Goal: Transaction & Acquisition: Purchase product/service

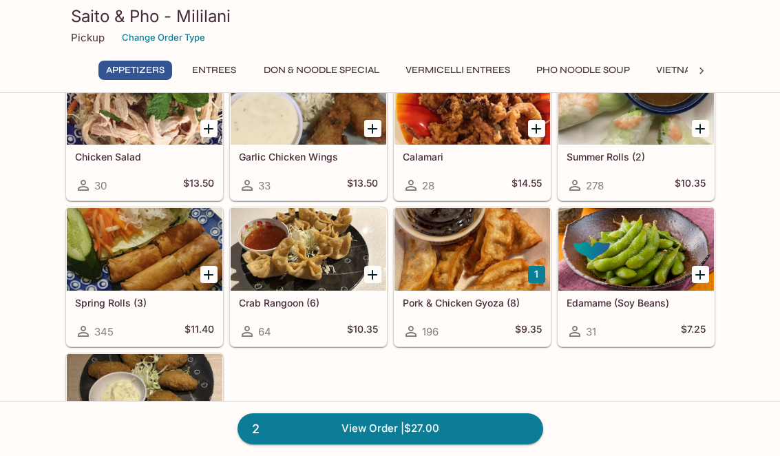
scroll to position [104, 0]
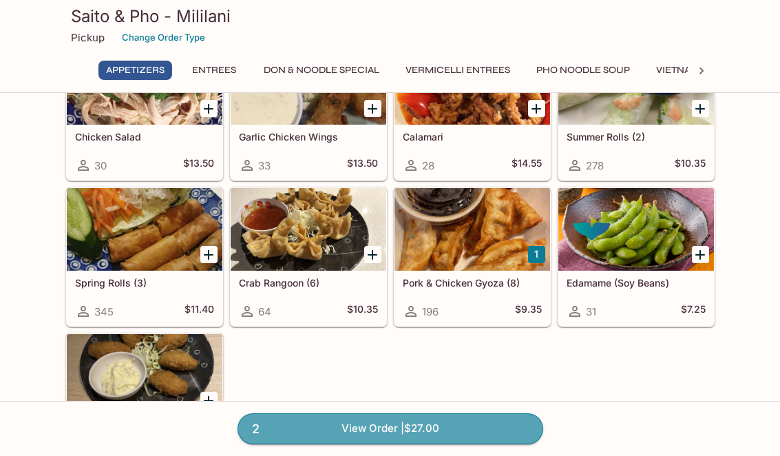
click at [441, 443] on link "2 View Order | $27.00" at bounding box center [391, 428] width 306 height 30
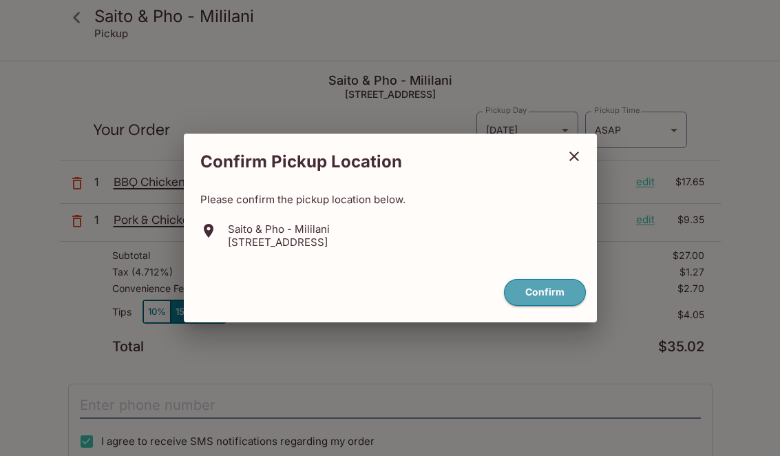
click at [548, 306] on button "Confirm" at bounding box center [545, 292] width 82 height 27
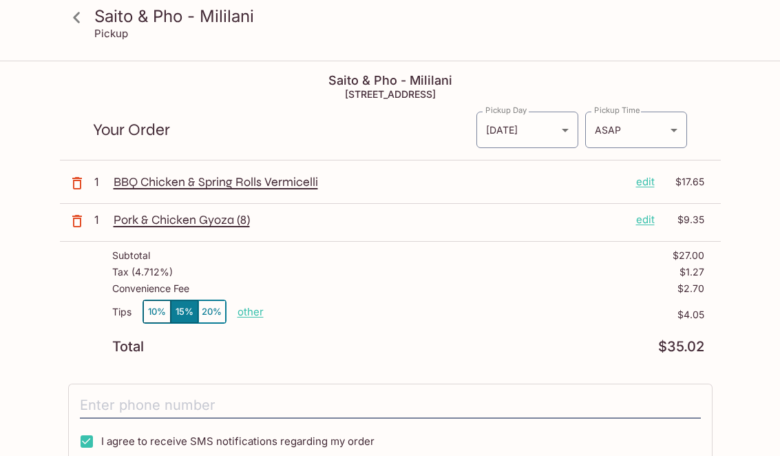
click at [161, 314] on button "10%" at bounding box center [157, 311] width 28 height 23
click at [114, 22] on h3 "Saito & Pho - Mililani" at bounding box center [401, 16] width 615 height 21
click at [92, 15] on link at bounding box center [77, 17] width 34 height 34
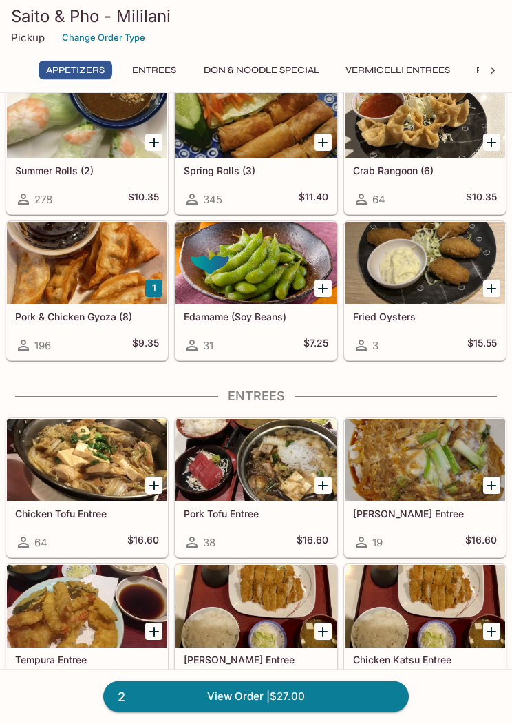
scroll to position [222, 0]
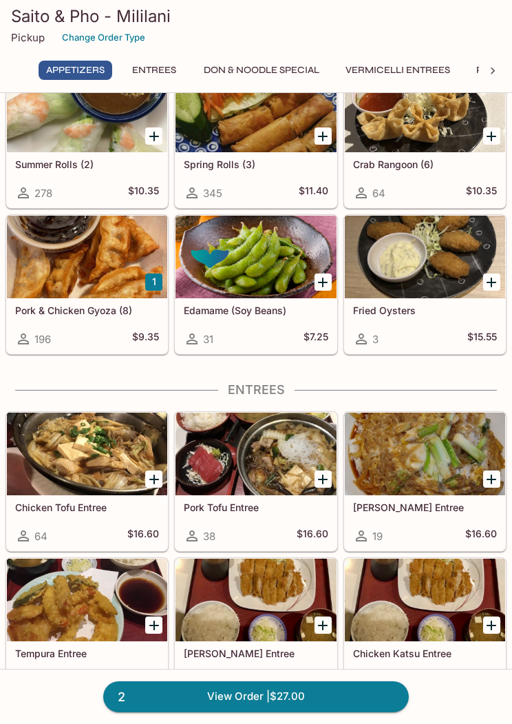
click at [328, 455] on div at bounding box center [256, 453] width 160 height 83
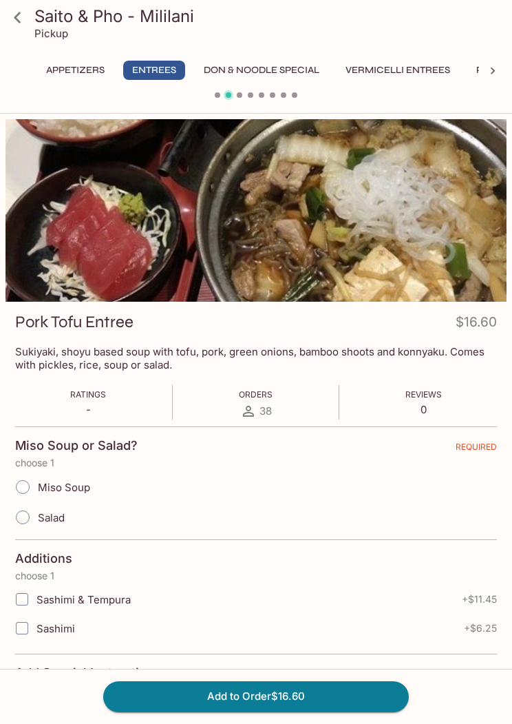
click at [32, 455] on input "Salad" at bounding box center [22, 517] width 29 height 29
radio input "true"
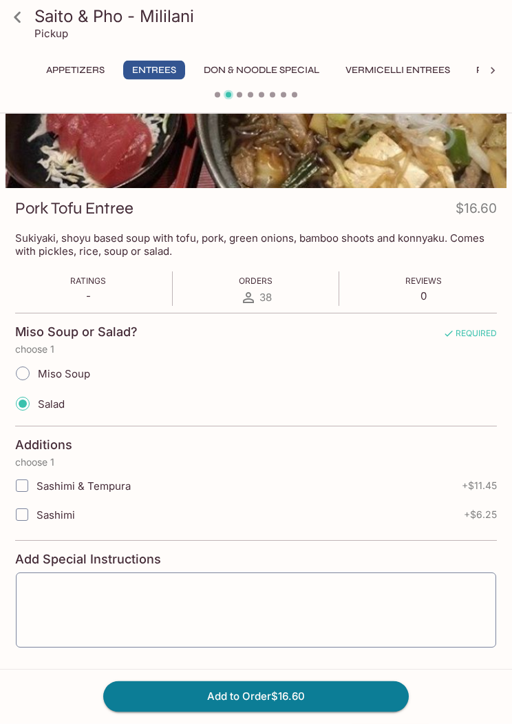
scroll to position [143, 0]
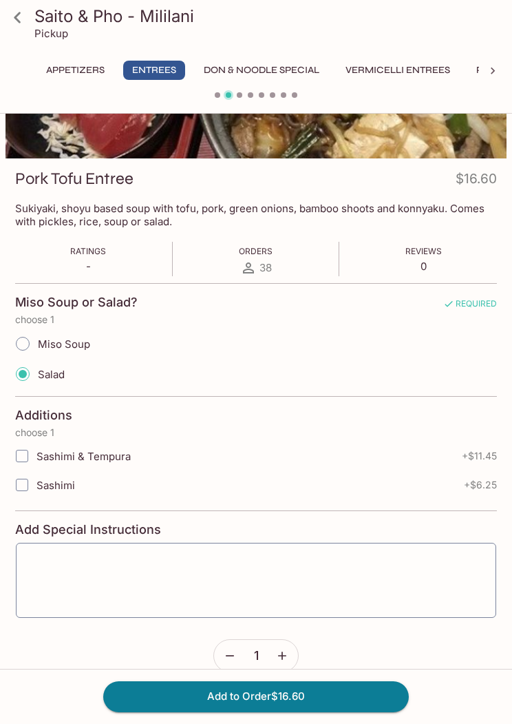
click at [316, 455] on button "Add to Order $16.60" at bounding box center [256, 696] width 306 height 30
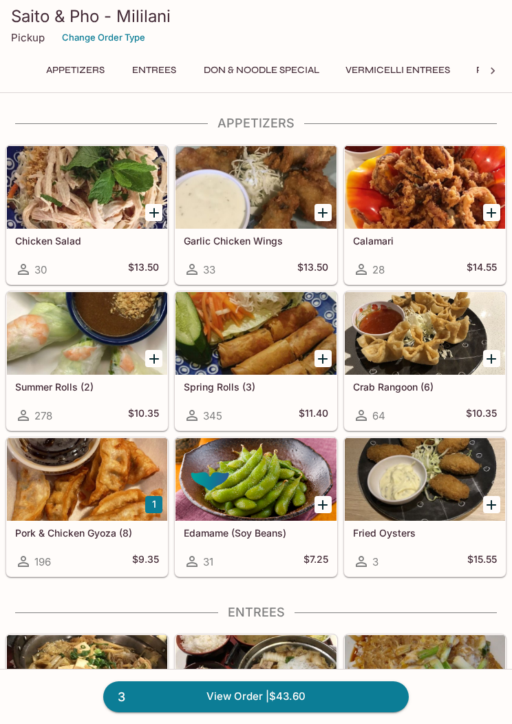
click at [505, 254] on link "Calamari 28 $14.55" at bounding box center [425, 214] width 162 height 139
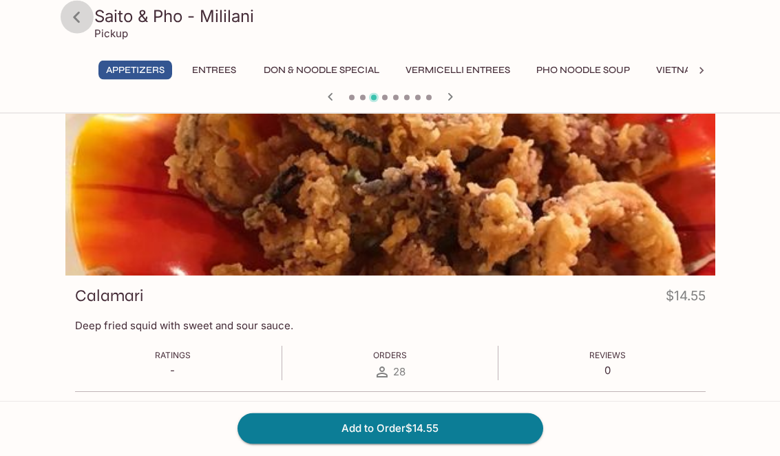
scroll to position [26, 0]
click at [81, 24] on icon at bounding box center [77, 18] width 24 height 24
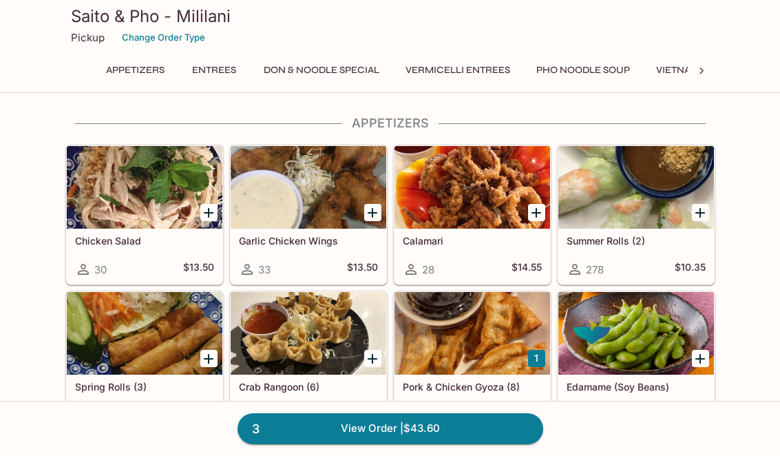
click at [467, 455] on div "3 View Order | $43.60" at bounding box center [390, 428] width 780 height 55
click at [386, 443] on link "3 View Order | $43.60" at bounding box center [391, 428] width 306 height 30
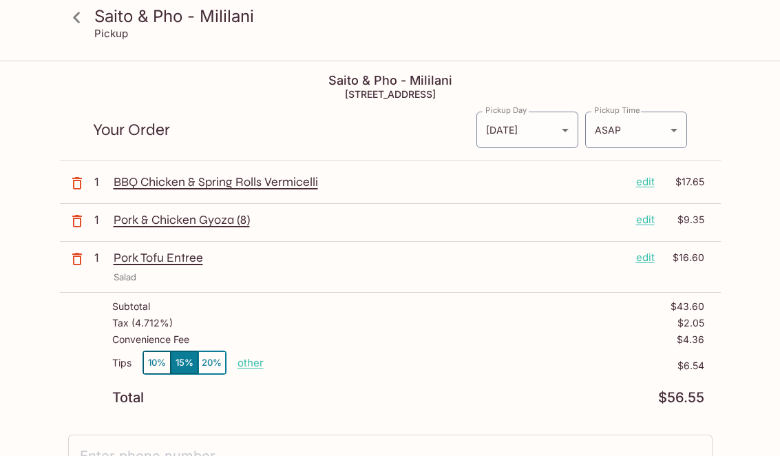
click at [158, 363] on button "10%" at bounding box center [157, 362] width 28 height 23
click at [251, 180] on p "BBQ Chicken & Spring Rolls Vermicelli" at bounding box center [370, 181] width 512 height 15
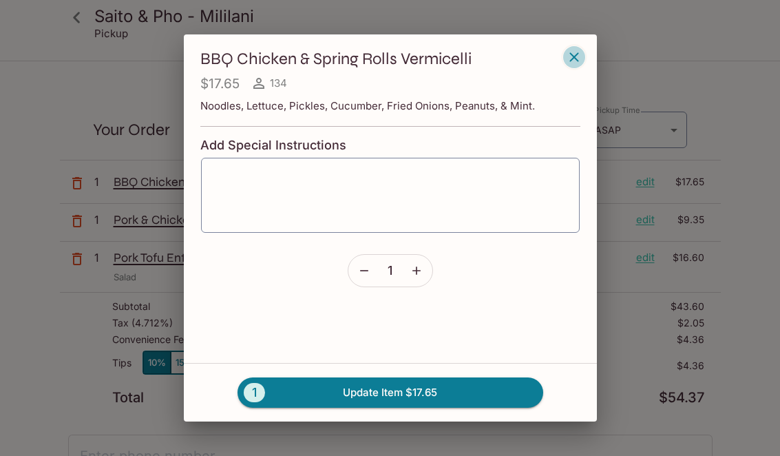
click at [576, 92] on div "$17.65 134" at bounding box center [390, 83] width 380 height 17
click at [362, 439] on div "BBQ Chicken & Spring Rolls Vermicelli $17.65 134 Noodles, Lettuce, Pickles, Cuc…" at bounding box center [390, 228] width 780 height 456
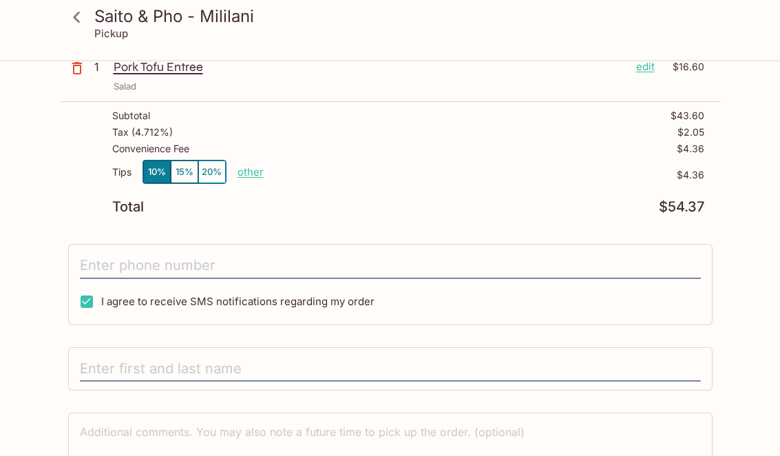
scroll to position [196, 0]
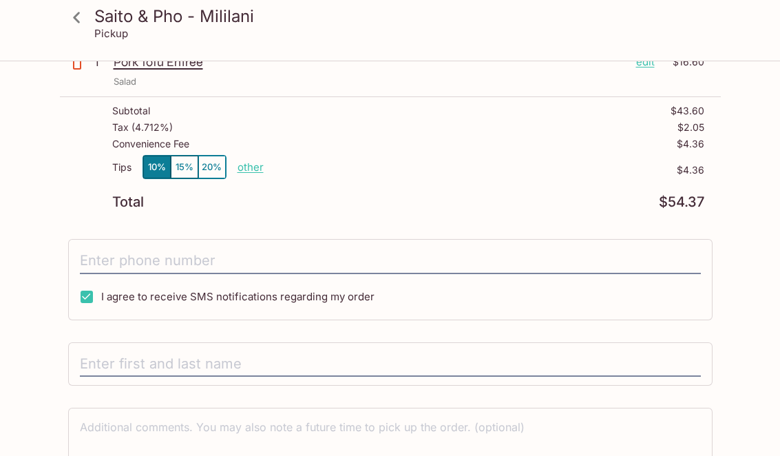
click at [348, 259] on input "tel" at bounding box center [390, 261] width 621 height 26
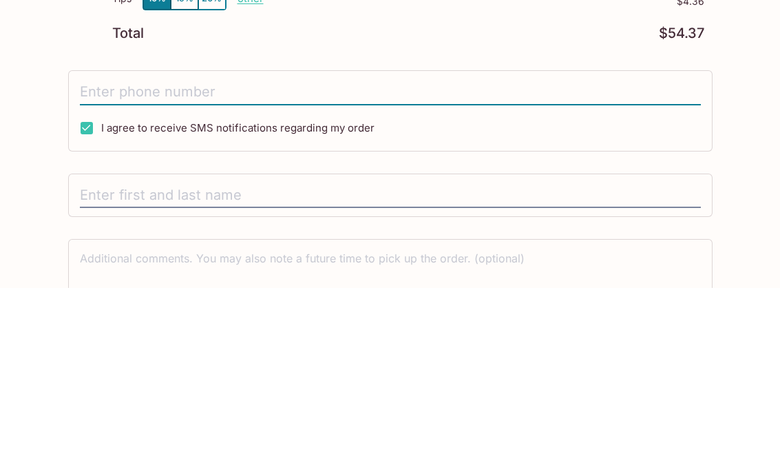
type input "[PHONE_NUMBER]"
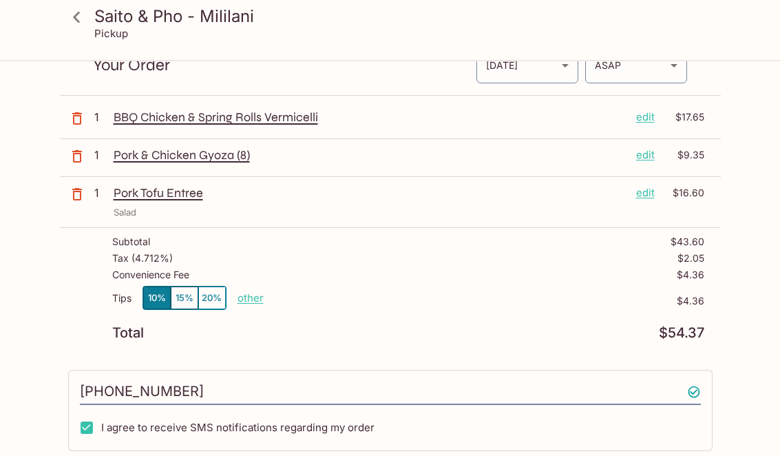
scroll to position [0, 0]
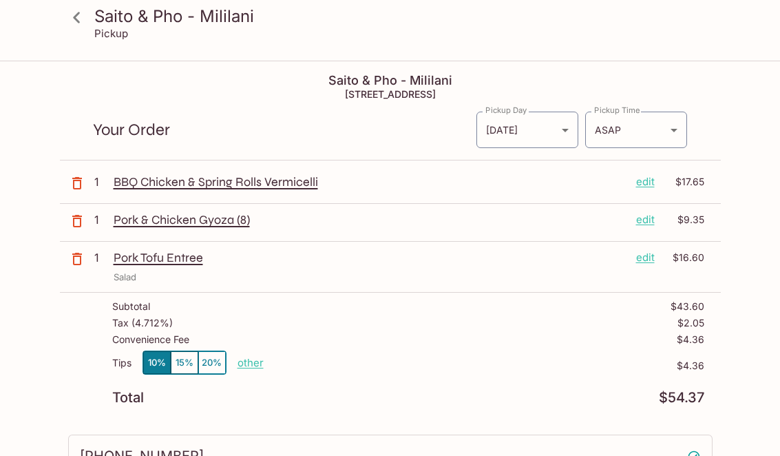
click at [674, 139] on body "Saito & Pho - Mililani Pickup Saito & Pho - Mililani [STREET_ADDRESS] Your Orde…" at bounding box center [390, 290] width 780 height 456
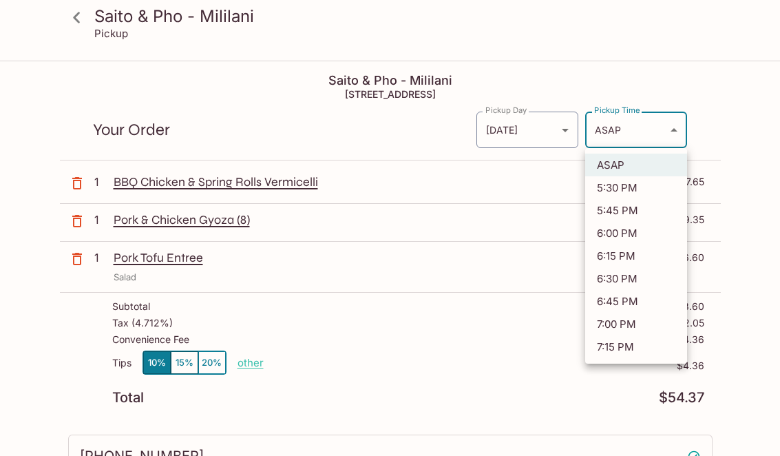
click at [626, 127] on div at bounding box center [390, 228] width 780 height 456
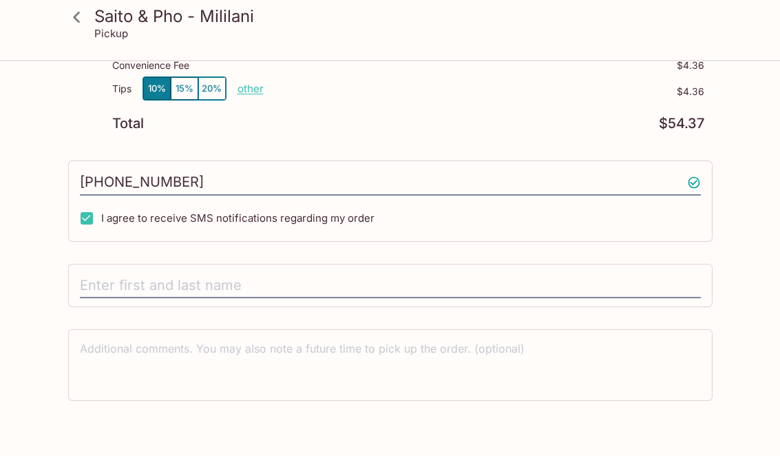
scroll to position [290, 0]
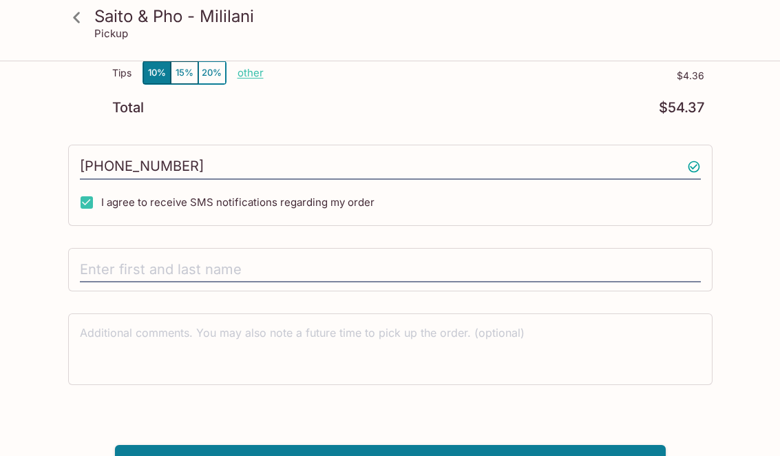
click at [287, 267] on input "text" at bounding box center [390, 270] width 621 height 26
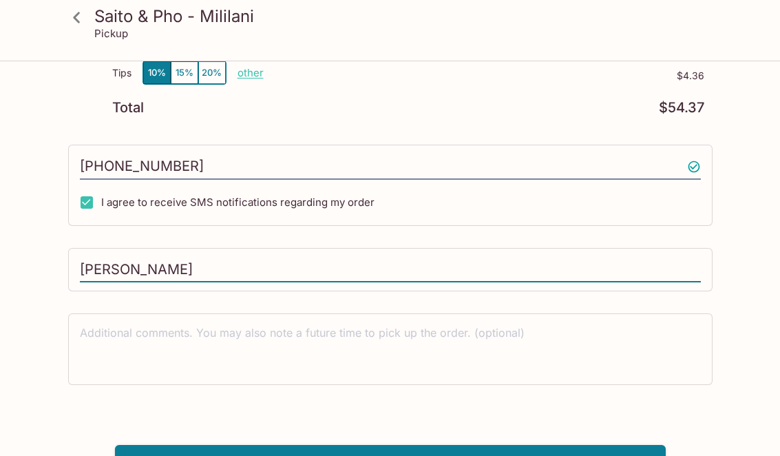
type input "[PERSON_NAME]"
click at [466, 455] on button "Pay with Credit Card" at bounding box center [390, 462] width 551 height 34
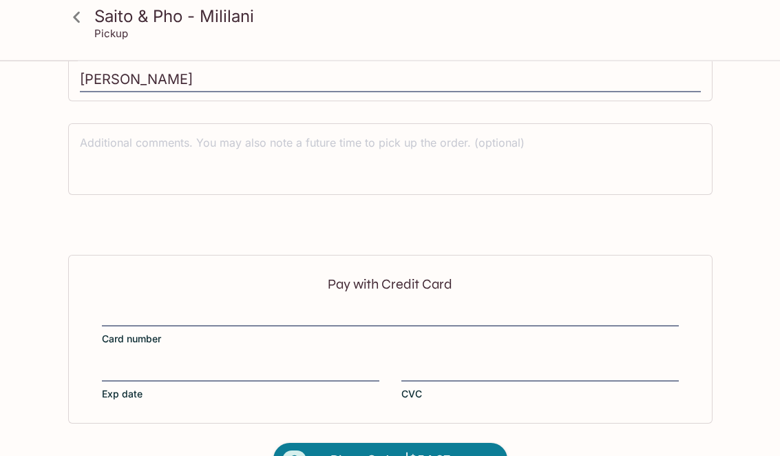
scroll to position [496, 0]
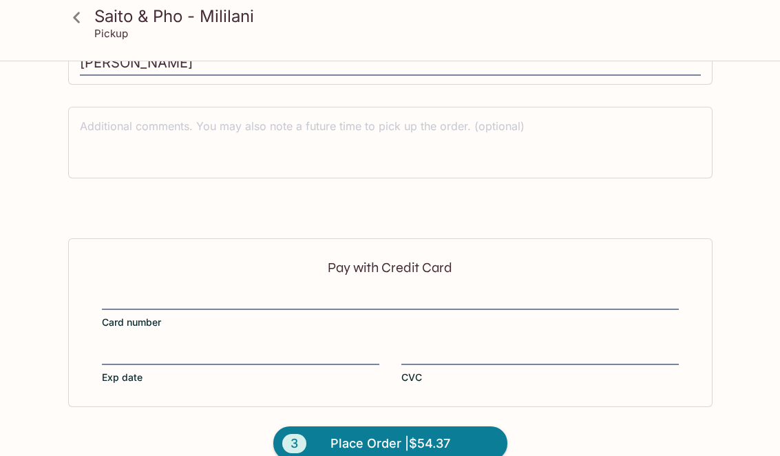
click at [0, 67] on div "Saito & Pho - Mililani Pickup Saito & Pho - Mililani [STREET_ADDRESS] Your Orde…" at bounding box center [390, 23] width 780 height 914
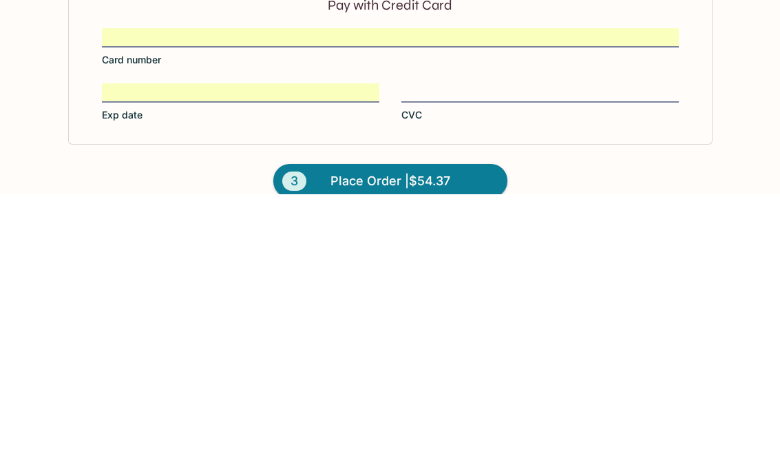
click at [416, 432] on span "Place Order | $54.37" at bounding box center [390, 443] width 120 height 22
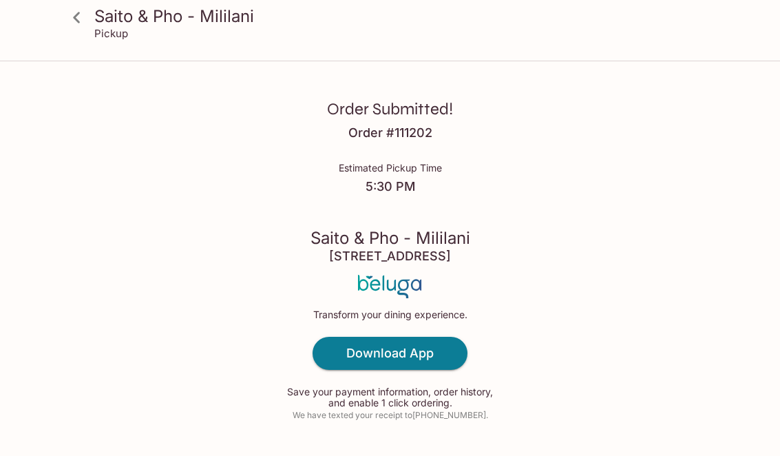
scroll to position [21, 0]
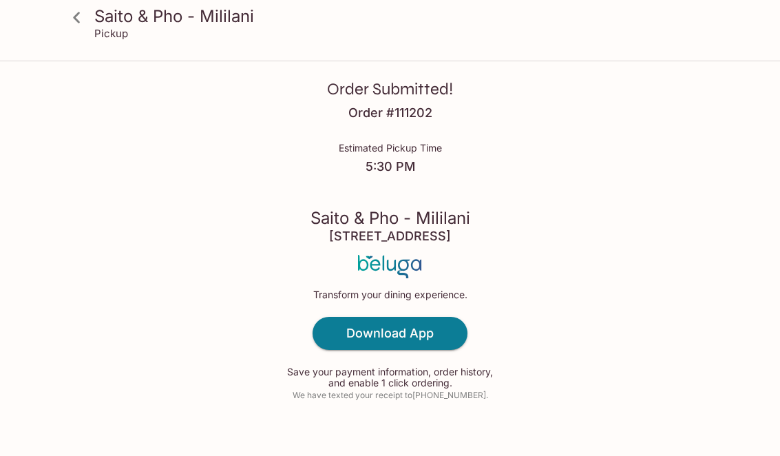
click at [158, 23] on h3 "Saito & Pho - Mililani" at bounding box center [401, 16] width 615 height 21
click at [153, 6] on h3 "Saito & Pho - Mililani" at bounding box center [401, 16] width 615 height 21
click at [109, 23] on h3 "Saito & Pho - Mililani" at bounding box center [401, 16] width 615 height 21
